Goal: Task Accomplishment & Management: Manage account settings

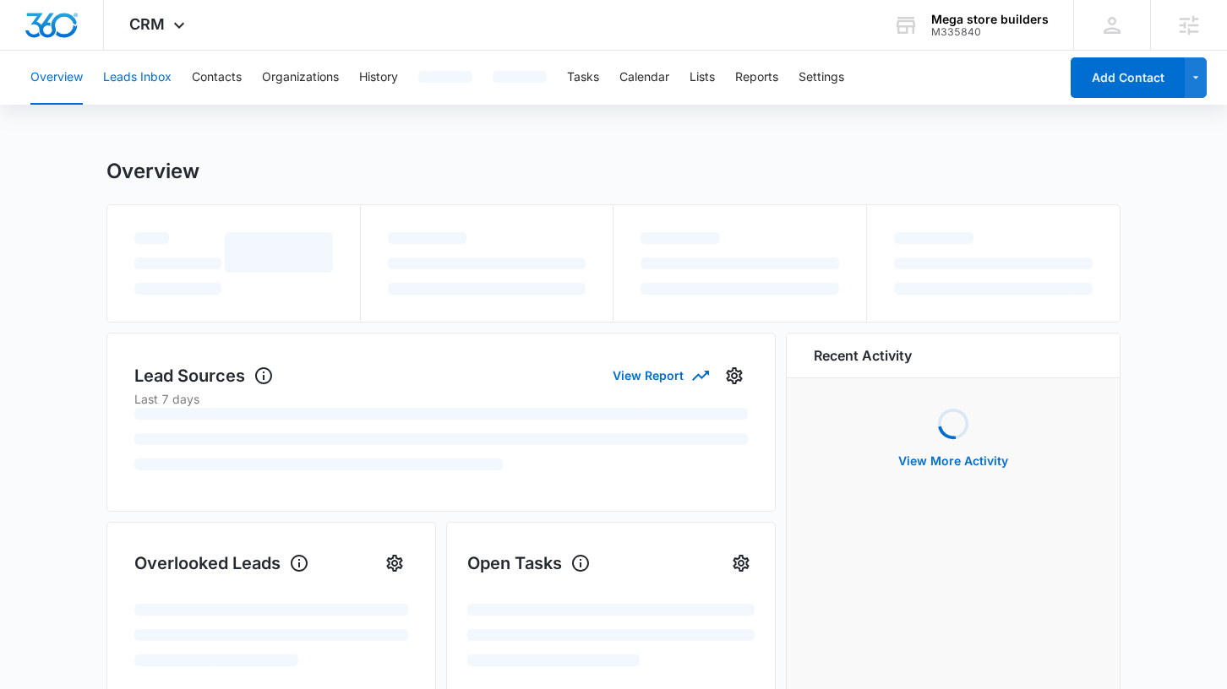
click at [148, 79] on button "Leads Inbox" at bounding box center [137, 78] width 68 height 54
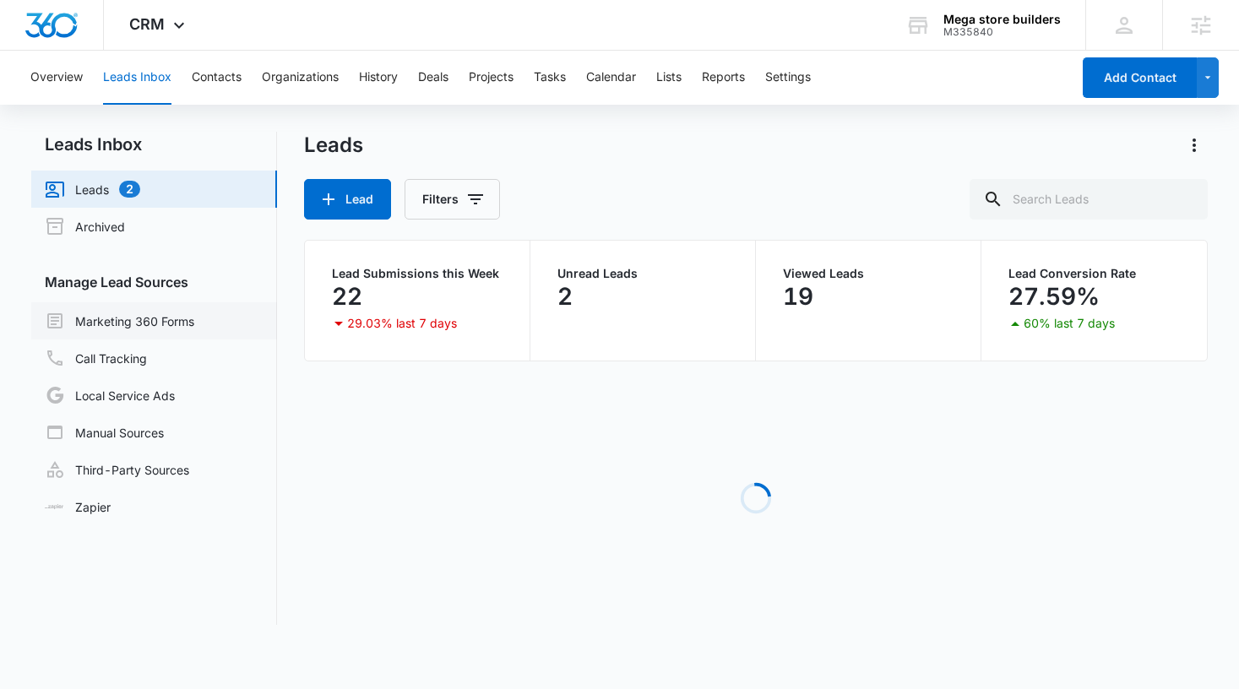
click at [167, 322] on link "Marketing 360 Forms" at bounding box center [120, 321] width 150 height 20
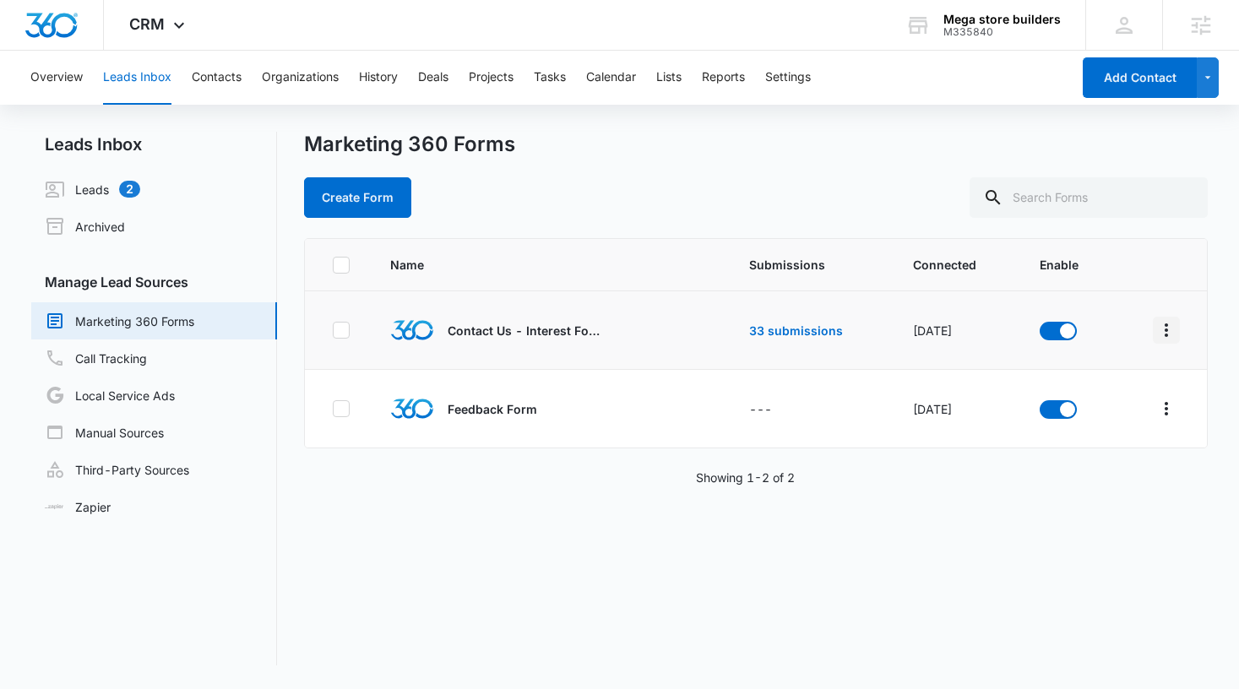
click at [1156, 329] on icon "Overflow Menu" at bounding box center [1166, 330] width 20 height 20
click at [1096, 454] on div "Submission Rules" at bounding box center [1078, 454] width 95 height 12
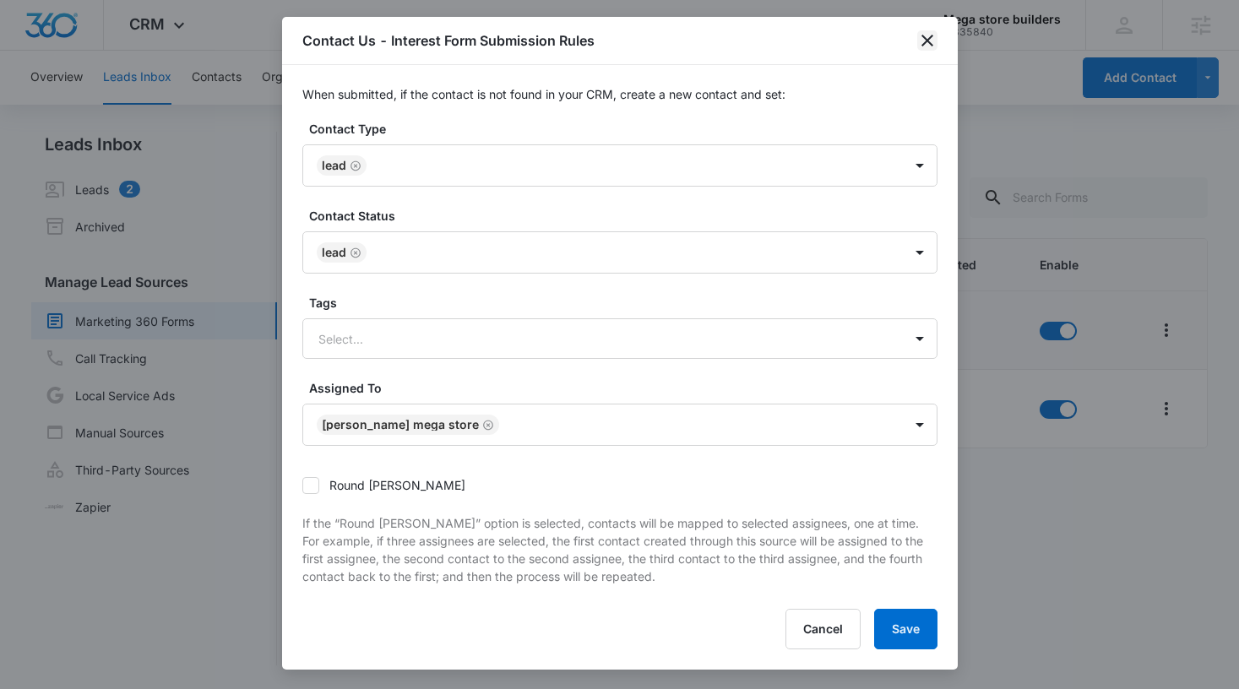
click at [928, 37] on icon "close" at bounding box center [927, 40] width 20 height 20
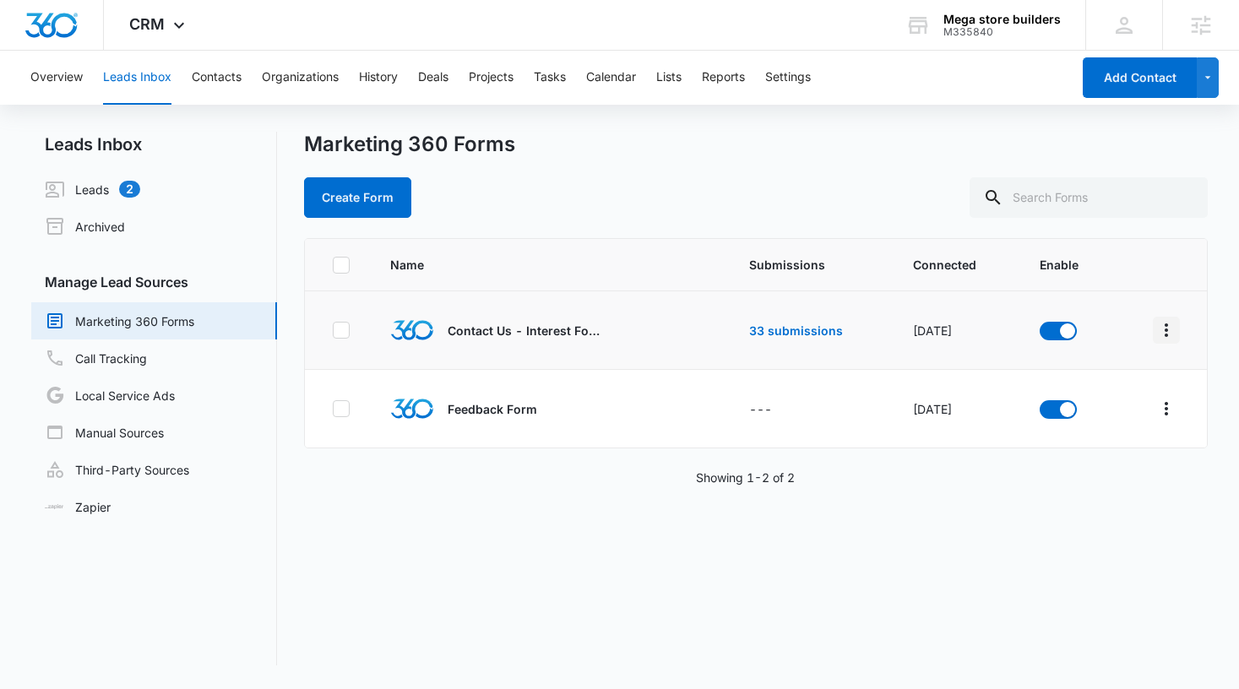
click at [1156, 328] on icon "Overflow Menu" at bounding box center [1166, 330] width 20 height 20
click at [1088, 427] on div "Field Mapping" at bounding box center [1078, 428] width 95 height 12
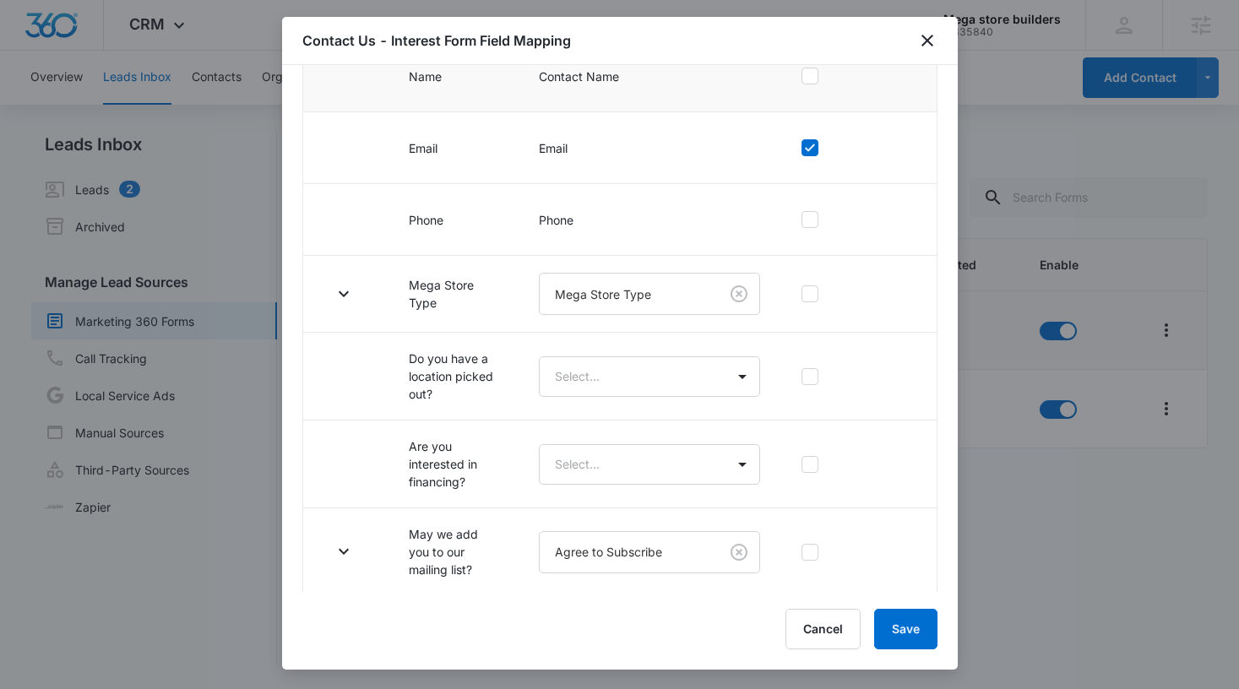
scroll to position [245, 0]
click at [929, 46] on icon "close" at bounding box center [927, 40] width 20 height 20
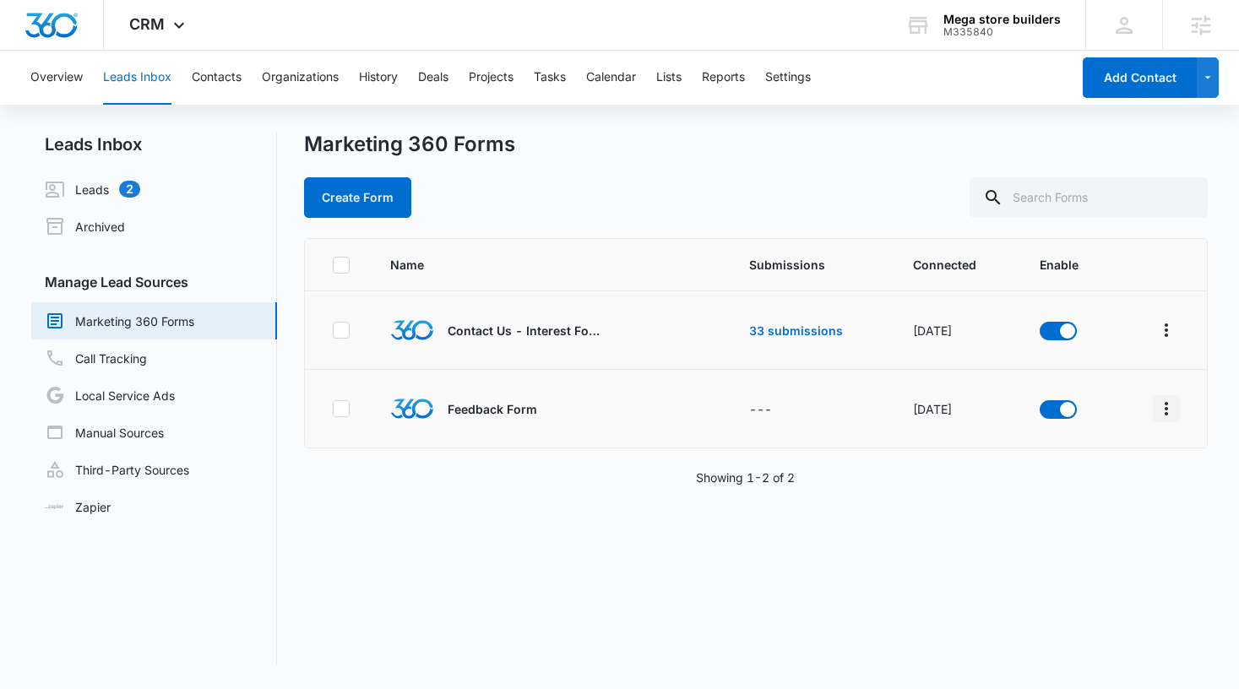
click at [1158, 410] on icon "Overflow Menu" at bounding box center [1166, 409] width 20 height 20
click at [650, 515] on div "Name Submissions Connected Enable Contact Us - Interest Form 33 submissions [DA…" at bounding box center [756, 451] width 905 height 427
